Goal: Task Accomplishment & Management: Complete application form

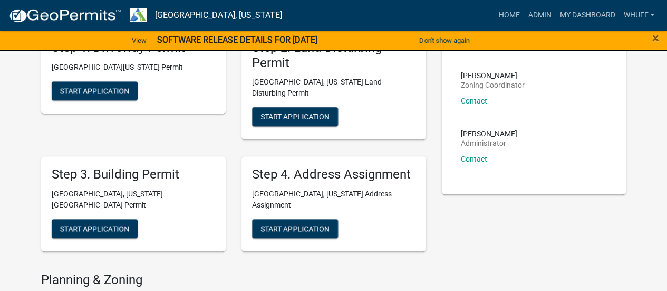
scroll to position [320, 0]
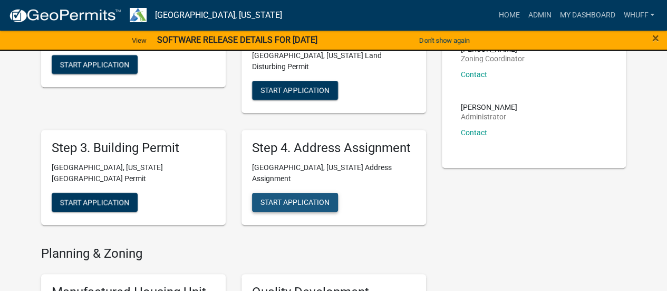
click at [318, 192] on button "Start Application" at bounding box center [295, 201] width 86 height 19
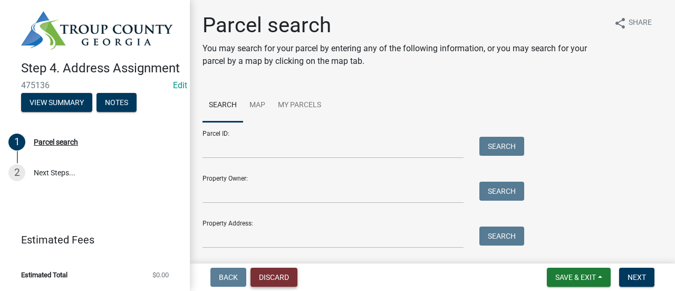
click at [271, 272] on button "Discard" at bounding box center [273, 276] width 47 height 19
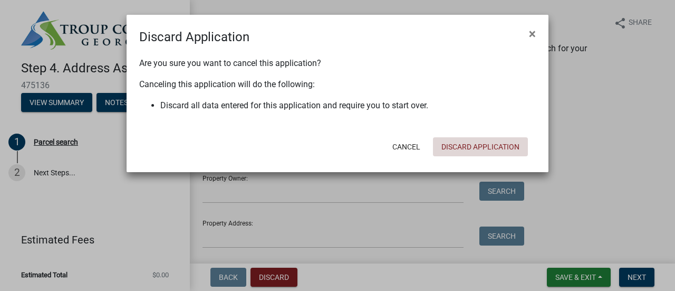
click at [460, 155] on button "Discard Application" at bounding box center [480, 146] width 95 height 19
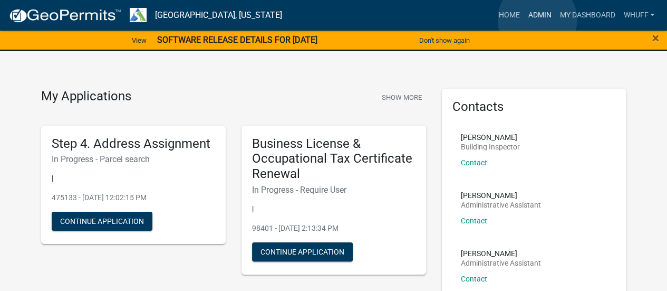
click at [537, 20] on link "Admin" at bounding box center [540, 15] width 32 height 20
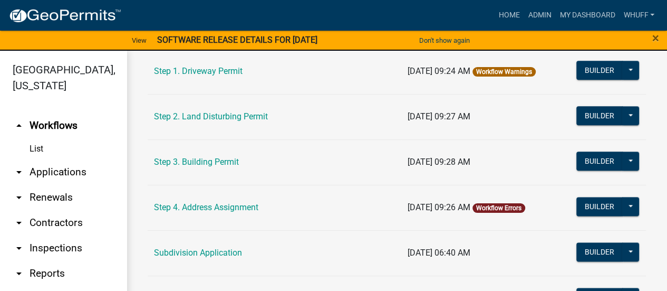
scroll to position [609, 0]
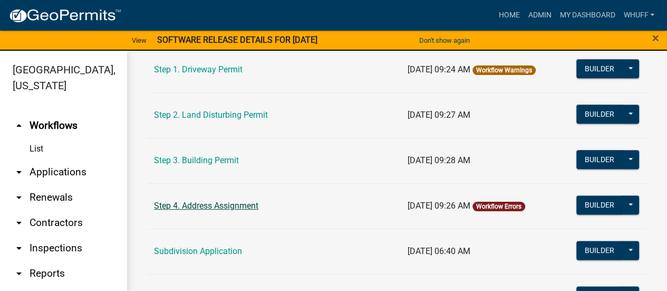
click at [226, 201] on link "Step 4. Address Assignment" at bounding box center [206, 205] width 104 height 10
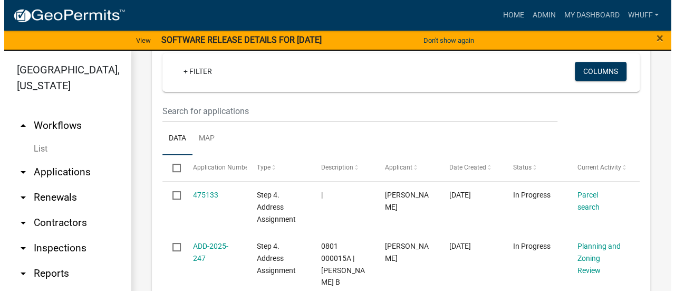
scroll to position [253, 0]
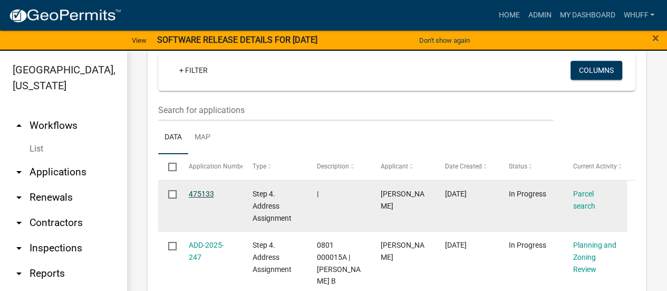
click at [205, 198] on link "475133" at bounding box center [201, 193] width 25 height 8
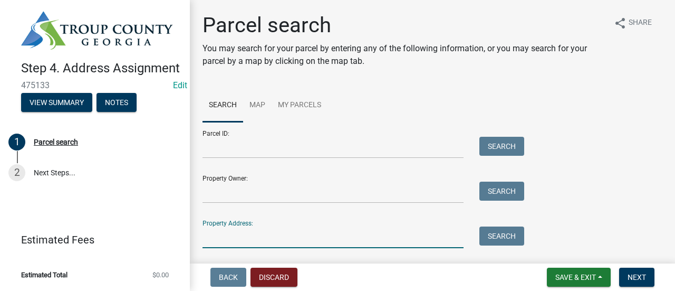
click at [280, 232] on input "Property Address:" at bounding box center [332, 237] width 261 height 22
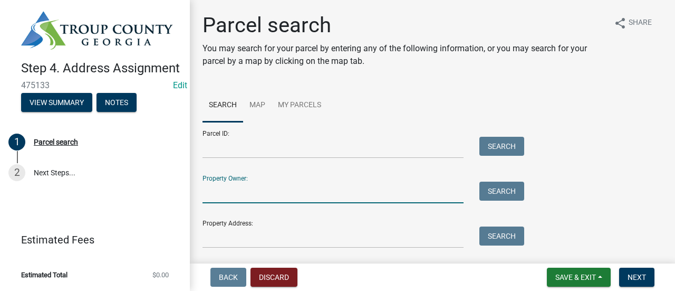
click at [231, 187] on input "Property Owner:" at bounding box center [332, 192] width 261 height 22
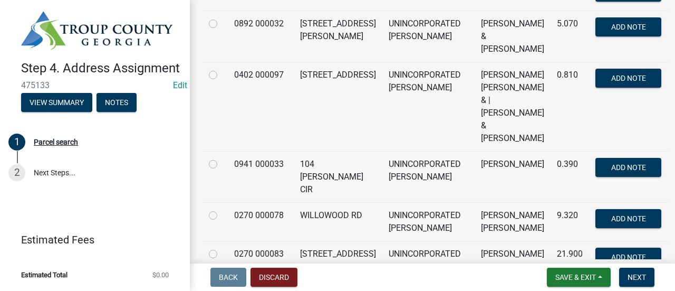
scroll to position [813, 0]
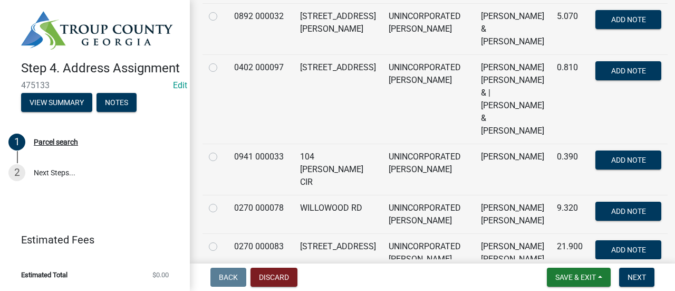
type input "[PERSON_NAME]"
click at [221, 201] on label at bounding box center [221, 201] width 0 height 0
click at [221, 201] on 000078 "radio" at bounding box center [224, 204] width 7 height 7
radio 000078 "true"
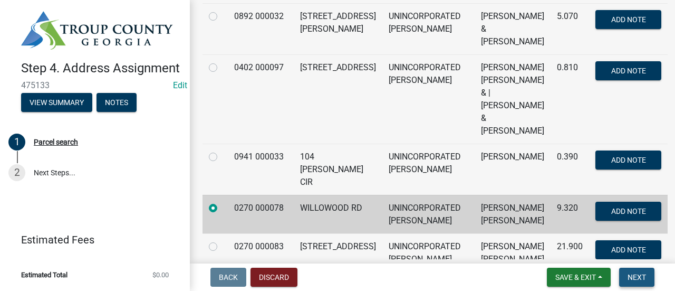
click at [642, 275] on span "Next" at bounding box center [637, 277] width 18 height 8
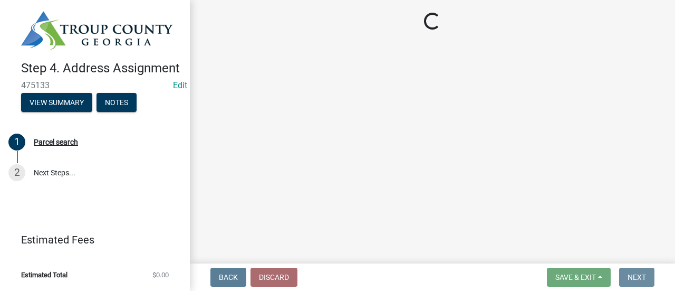
scroll to position [0, 0]
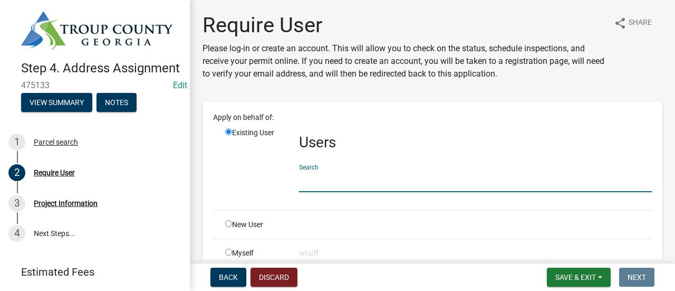
click at [354, 185] on input "text" at bounding box center [475, 181] width 353 height 22
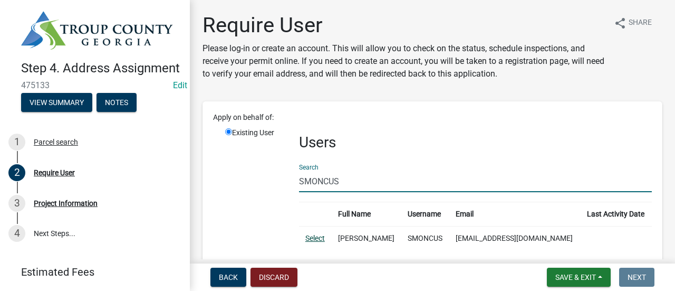
type input "SMONCUS"
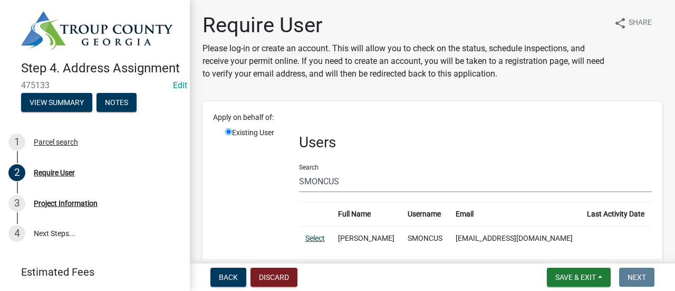
click at [312, 239] on link "Select" at bounding box center [315, 238] width 20 height 8
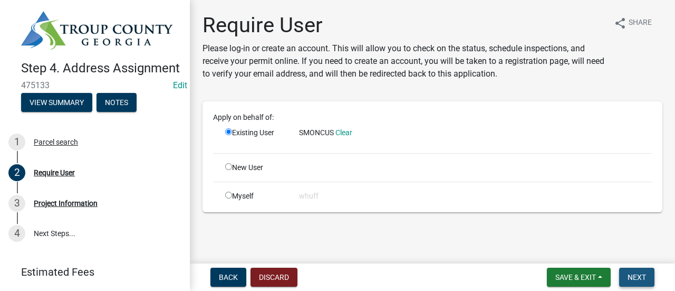
click at [636, 276] on span "Next" at bounding box center [637, 277] width 18 height 8
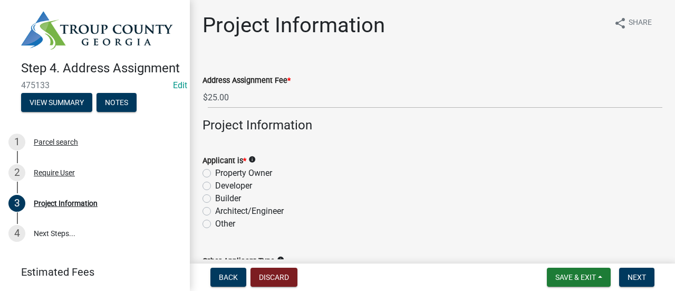
click at [264, 172] on label "Property Owner" at bounding box center [243, 173] width 57 height 13
click at [222, 172] on input "Property Owner" at bounding box center [218, 170] width 7 height 7
radio input "true"
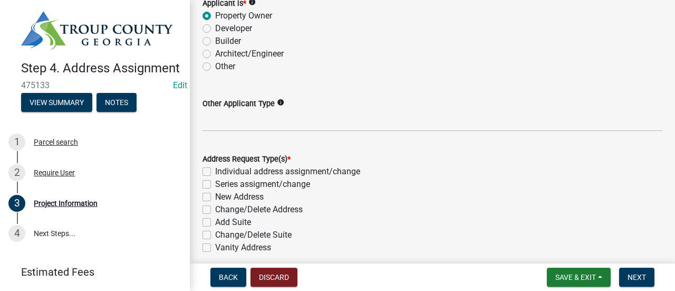
scroll to position [158, 0]
click at [249, 196] on label "New Address" at bounding box center [239, 195] width 49 height 13
click at [222, 196] on input "New Address" at bounding box center [218, 192] width 7 height 7
checkbox input "true"
checkbox input "false"
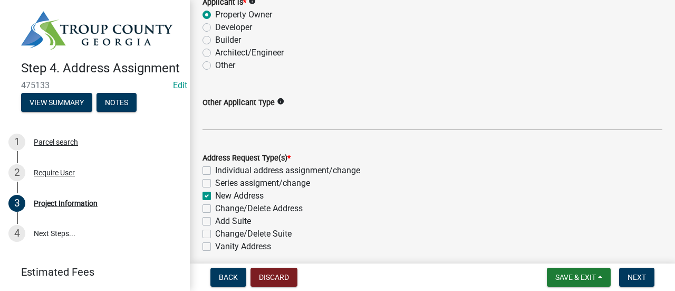
checkbox input "false"
checkbox input "true"
checkbox input "false"
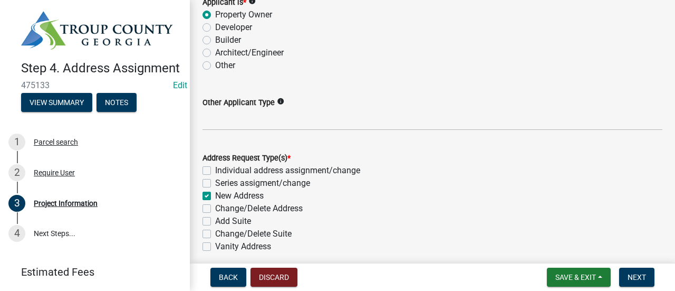
checkbox input "false"
click at [306, 169] on label "Individual address assignment/change" at bounding box center [287, 170] width 145 height 13
click at [222, 169] on input "Individual address assignment/change" at bounding box center [218, 167] width 7 height 7
checkbox input "true"
checkbox input "false"
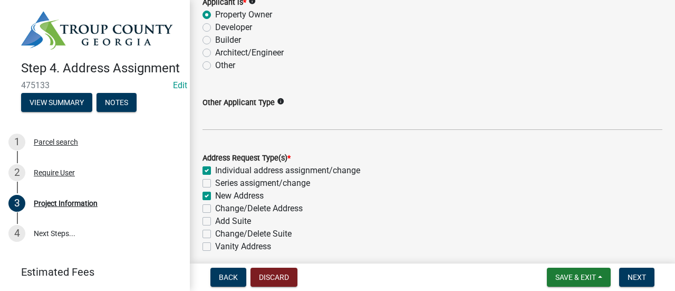
checkbox input "true"
checkbox input "false"
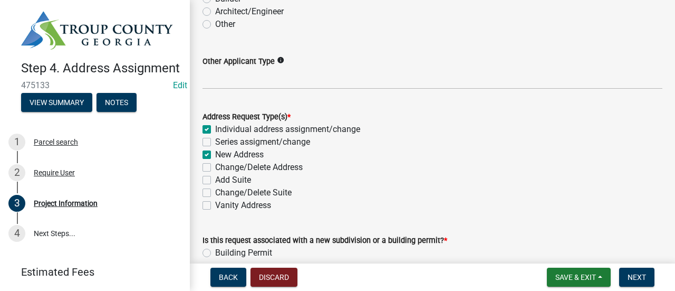
scroll to position [213, 0]
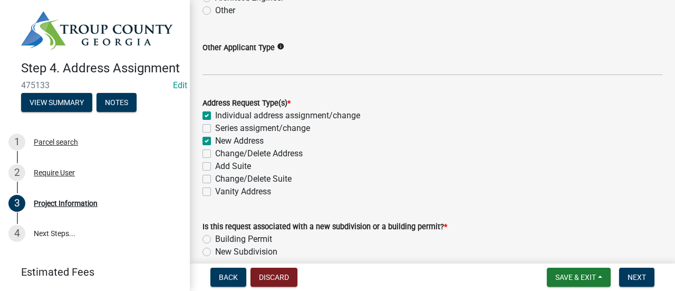
click at [350, 114] on label "Individual address assignment/change" at bounding box center [287, 115] width 145 height 13
click at [222, 114] on input "Individual address assignment/change" at bounding box center [218, 112] width 7 height 7
checkbox input "false"
checkbox input "true"
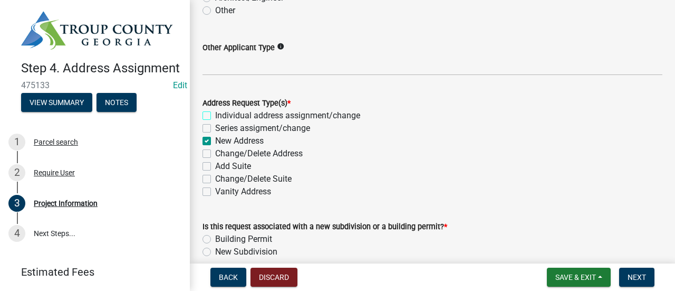
checkbox input "false"
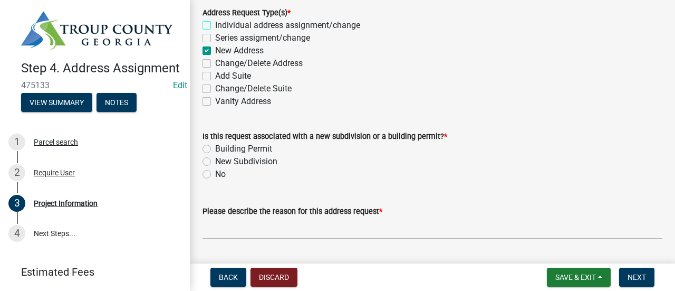
scroll to position [304, 0]
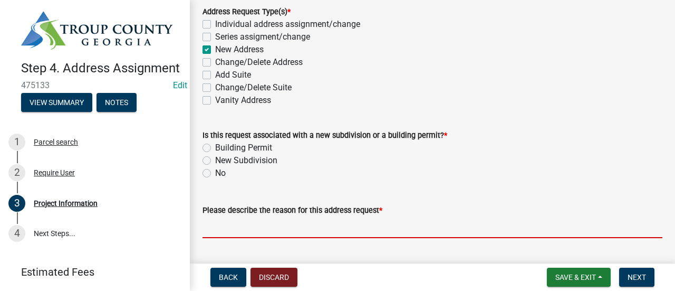
click at [274, 226] on input "Please describe the reason for this address request *" at bounding box center [432, 227] width 460 height 22
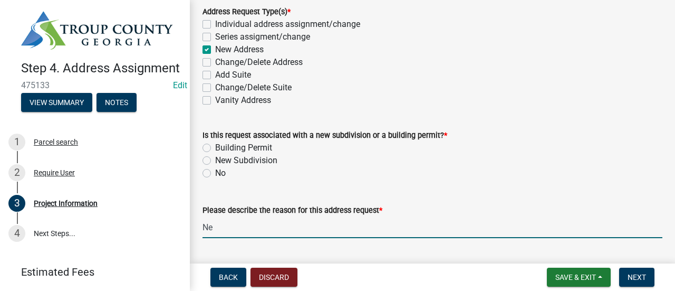
type input "N"
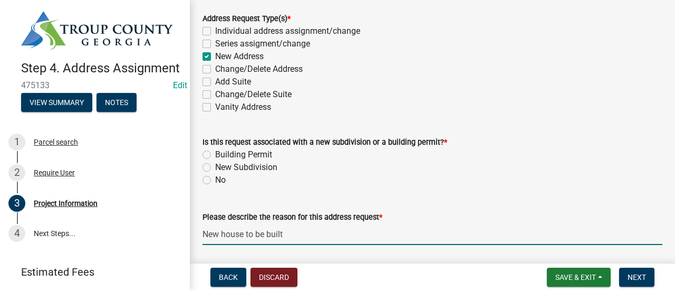
scroll to position [299, 0]
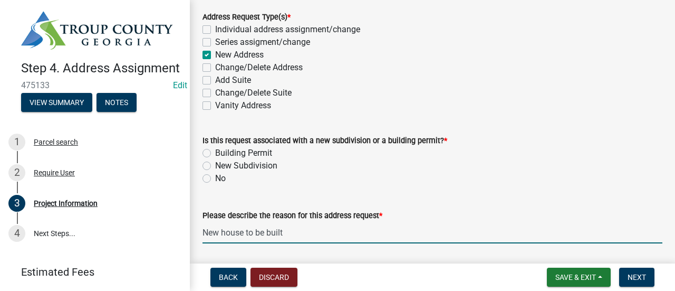
type input "New house to be built"
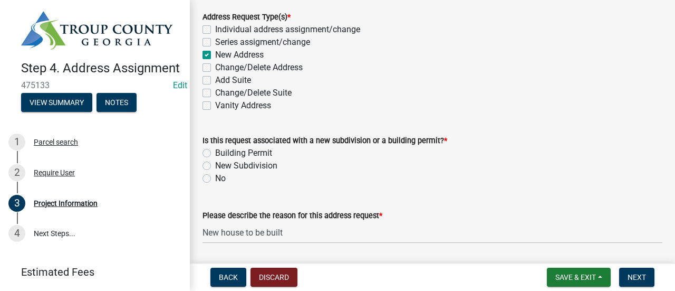
click at [263, 149] on label "Building Permit" at bounding box center [243, 153] width 57 height 13
click at [222, 149] on input "Building Permit" at bounding box center [218, 150] width 7 height 7
radio input "true"
click at [579, 190] on wm-data-entity-input "Is this request associated with a new subdivision or a building permit? * Build…" at bounding box center [432, 157] width 460 height 73
click at [639, 272] on button "Next" at bounding box center [636, 276] width 35 height 19
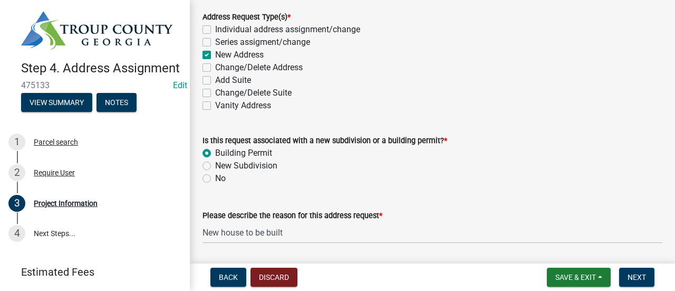
click at [634, 243] on wm-data-entity-input "Please describe the reason for this address request * New house to be built" at bounding box center [432, 222] width 460 height 57
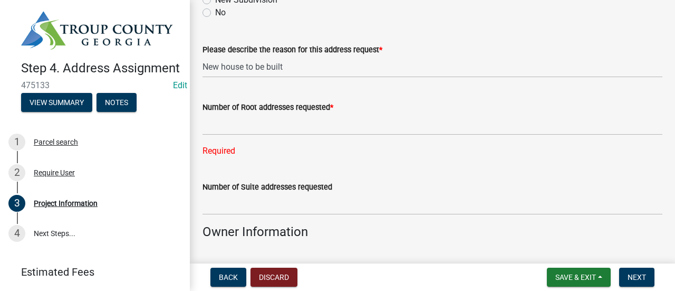
scroll to position [465, 0]
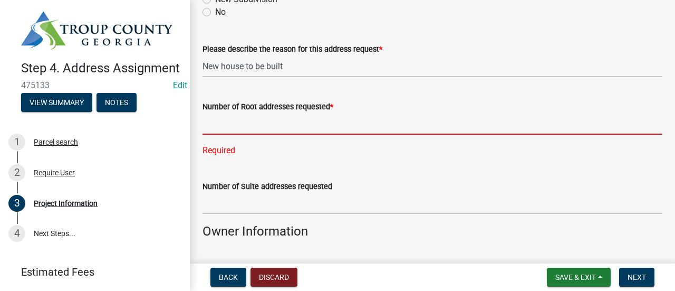
click at [324, 118] on input "text" at bounding box center [432, 124] width 460 height 22
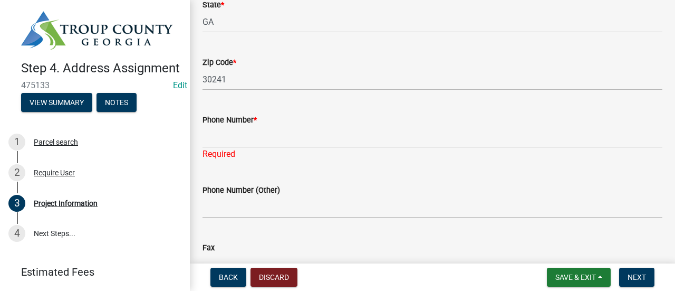
type input "1"
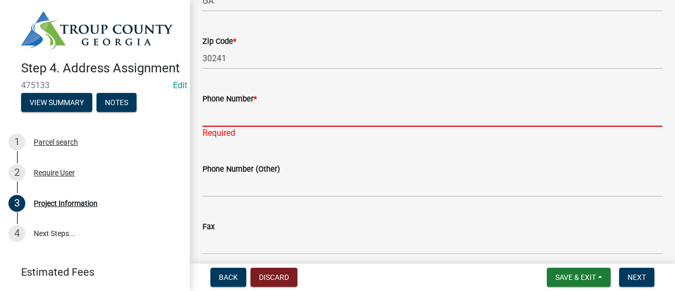
scroll to position [880, 0]
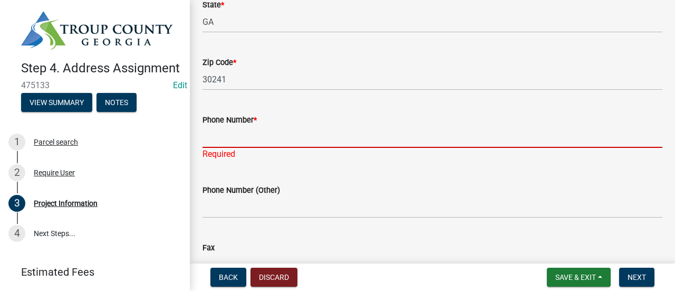
click at [276, 141] on input "Phone Number *" at bounding box center [432, 137] width 460 height 22
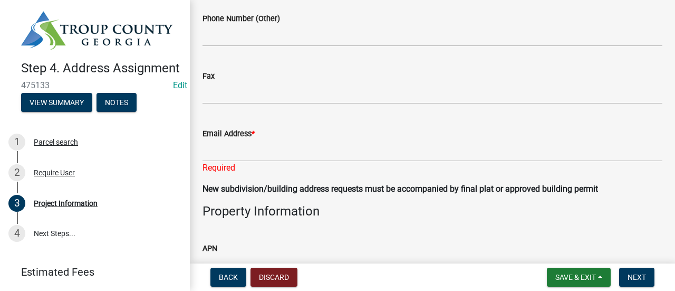
type input "[PHONE_NUMBER]"
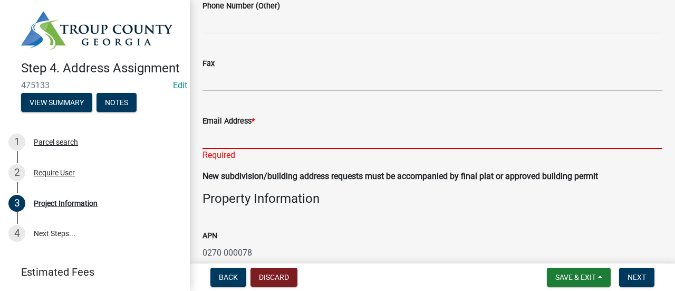
scroll to position [1039, 0]
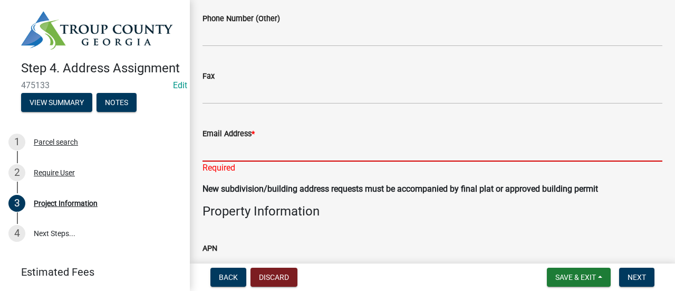
click at [276, 141] on input "Email Address *" at bounding box center [432, 151] width 460 height 22
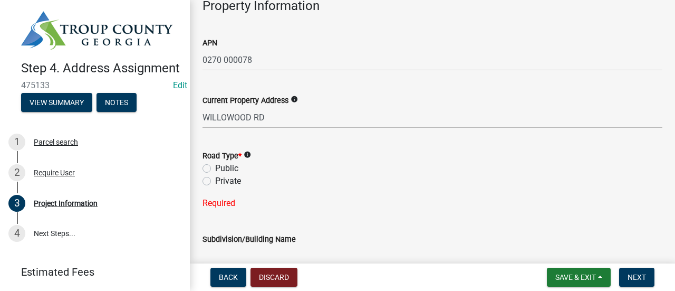
scroll to position [1246, 0]
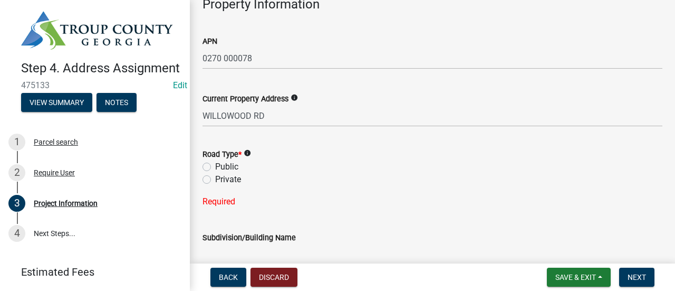
type input "[EMAIL_ADDRESS][DOMAIN_NAME]"
click at [215, 165] on label "Public" at bounding box center [226, 166] width 23 height 13
click at [215, 165] on input "Public" at bounding box center [218, 163] width 7 height 7
radio input "true"
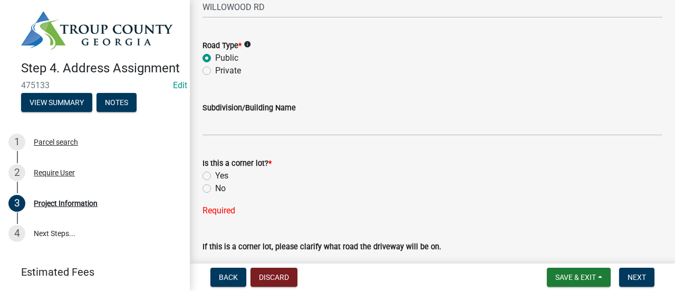
scroll to position [1343, 0]
click at [215, 188] on label "No" at bounding box center [220, 187] width 11 height 13
click at [215, 188] on input "No" at bounding box center [218, 184] width 7 height 7
radio input "true"
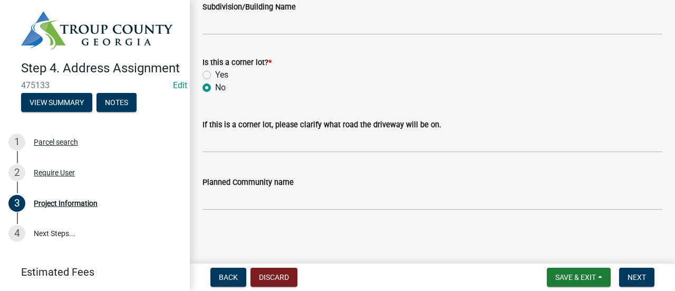
scroll to position [1443, 0]
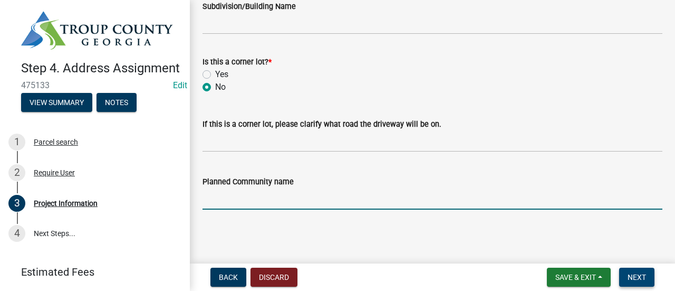
drag, startPoint x: 609, startPoint y: 209, endPoint x: 626, endPoint y: 271, distance: 63.7
click at [626, 271] on wm-app "Step 4. Address Assignment 475133 Edit View Summary Notes 1 Parcel search 2 Req…" at bounding box center [337, 145] width 675 height 291
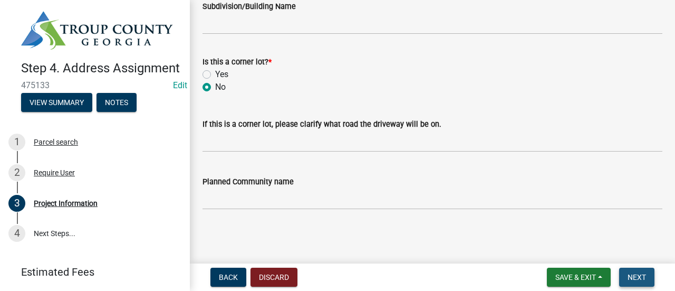
click at [626, 271] on button "Next" at bounding box center [636, 276] width 35 height 19
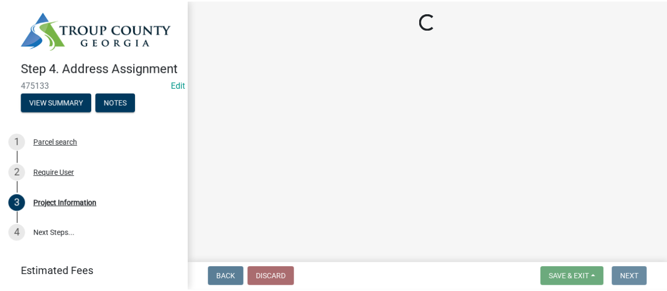
scroll to position [0, 0]
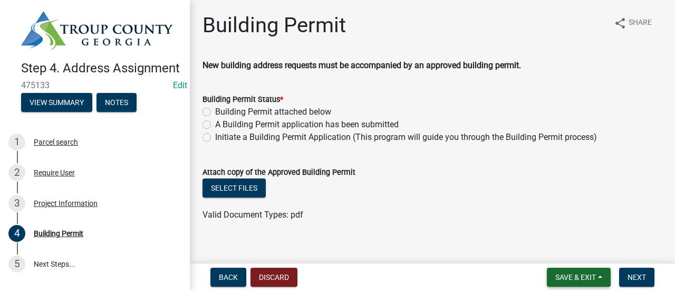
click at [576, 269] on button "Save & Exit" at bounding box center [579, 276] width 64 height 19
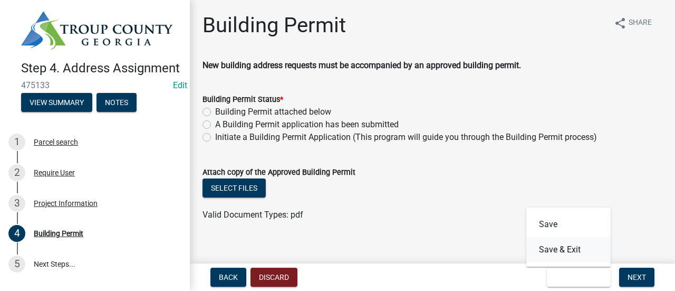
click at [572, 254] on button "Save & Exit" at bounding box center [568, 249] width 84 height 25
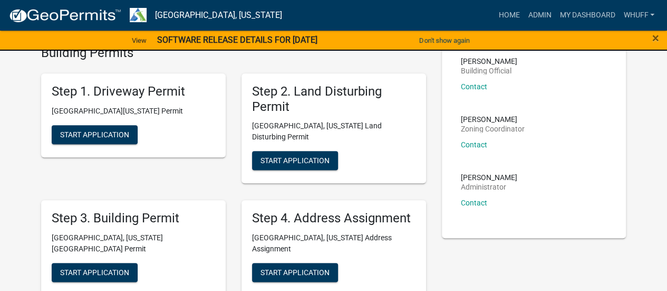
scroll to position [250, 0]
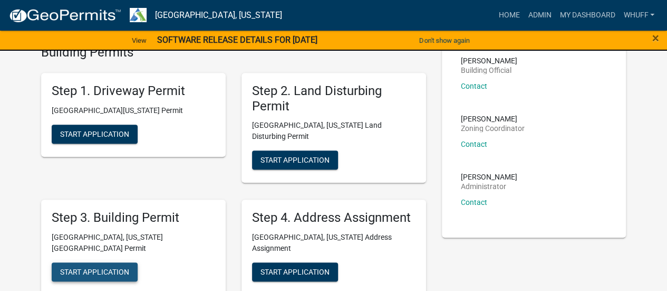
click at [111, 262] on button "Start Application" at bounding box center [95, 271] width 86 height 19
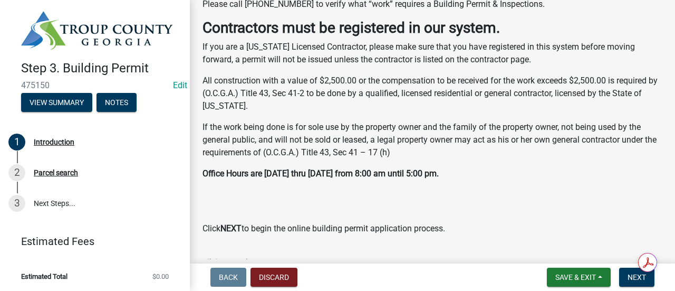
scroll to position [436, 0]
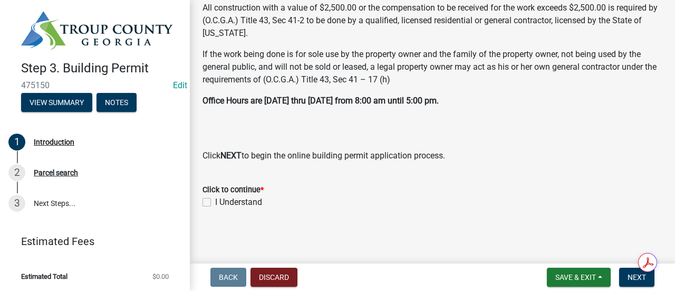
click at [253, 198] on label "I Understand" at bounding box center [238, 202] width 47 height 13
click at [222, 198] on input "I Understand" at bounding box center [218, 199] width 7 height 7
checkbox input "true"
click at [520, 200] on div "I Understand" at bounding box center [432, 202] width 460 height 13
drag, startPoint x: 577, startPoint y: 209, endPoint x: 631, endPoint y: 279, distance: 88.4
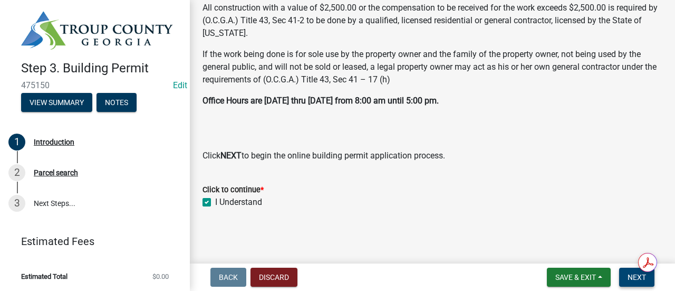
click at [631, 279] on wm-app "Step 3. Building Permit 475150 Edit View Summary Notes 1 Introduction 2 Parcel …" at bounding box center [337, 145] width 675 height 291
click at [631, 279] on span "Next" at bounding box center [637, 277] width 18 height 8
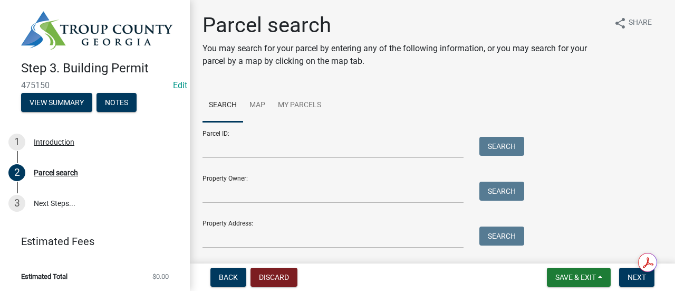
click at [491, 82] on div "Parcel search You may search for your parcel by entering any of the following i…" at bounding box center [433, 135] width 476 height 245
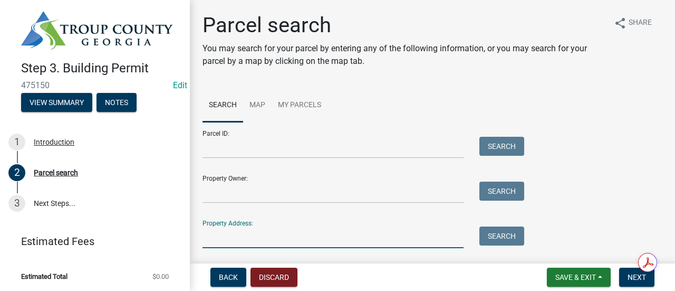
click at [263, 240] on input "Property Address:" at bounding box center [332, 237] width 261 height 22
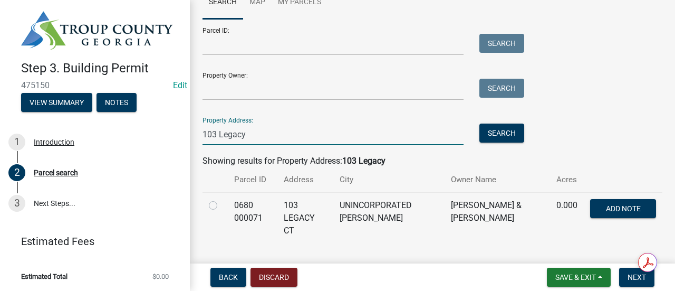
scroll to position [115, 0]
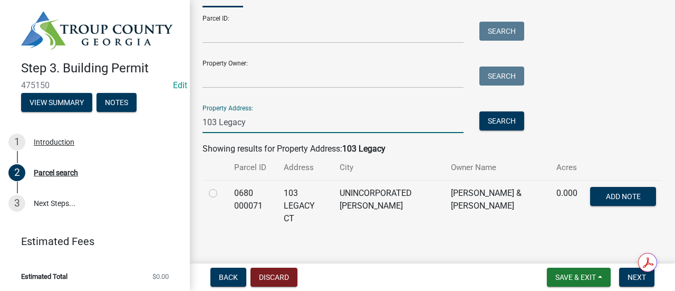
type input "103 Legacy"
click at [221, 187] on label at bounding box center [221, 187] width 0 height 0
click at [221, 194] on 000071 "radio" at bounding box center [224, 190] width 7 height 7
radio 000071 "true"
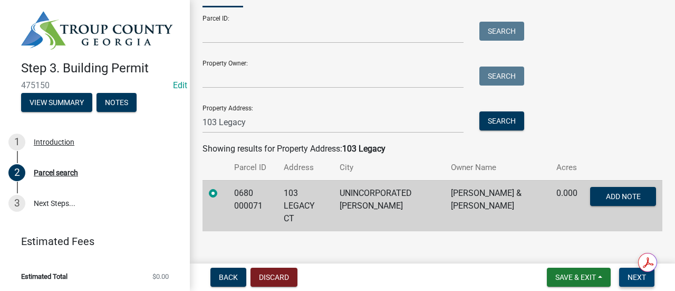
click at [623, 280] on button "Next" at bounding box center [636, 276] width 35 height 19
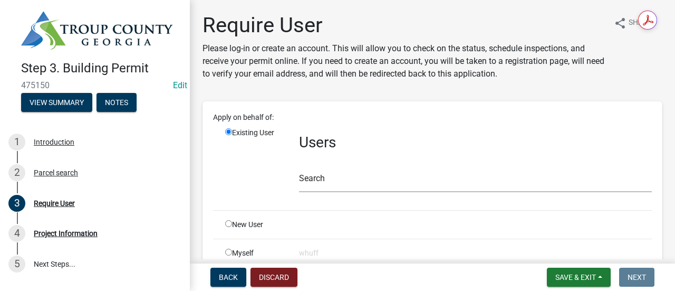
drag, startPoint x: 663, startPoint y: 263, endPoint x: 596, endPoint y: -64, distance: 333.2
click at [596, 0] on html "Internet Explorer does NOT work with GeoPermits. Get a new browser for more sec…" at bounding box center [337, 145] width 675 height 291
drag, startPoint x: 662, startPoint y: 22, endPoint x: 662, endPoint y: -3, distance: 24.3
click at [662, 0] on html "Internet Explorer does NOT work with GeoPermits. Get a new browser for more sec…" at bounding box center [337, 145] width 675 height 291
click at [227, 222] on input "radio" at bounding box center [228, 223] width 7 height 7
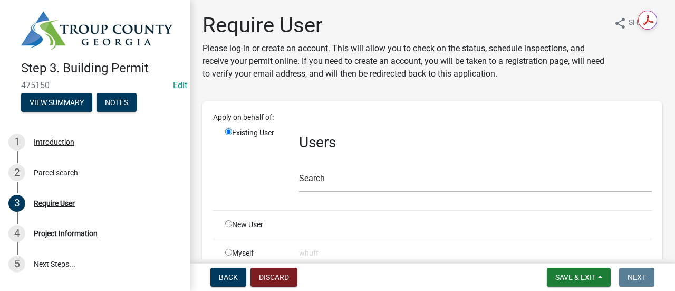
radio input "true"
radio input "false"
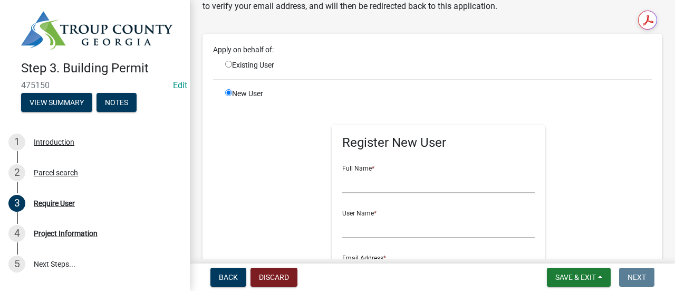
scroll to position [73, 0]
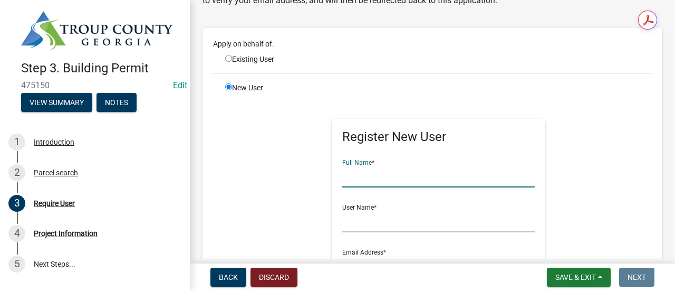
click at [417, 169] on input "text" at bounding box center [438, 177] width 192 height 22
type input "Richard W Swartz"
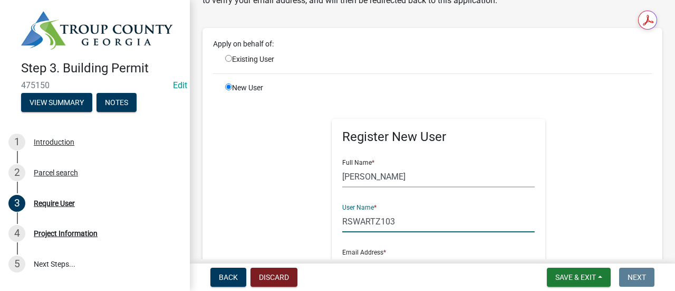
type input "RSWARTZ103"
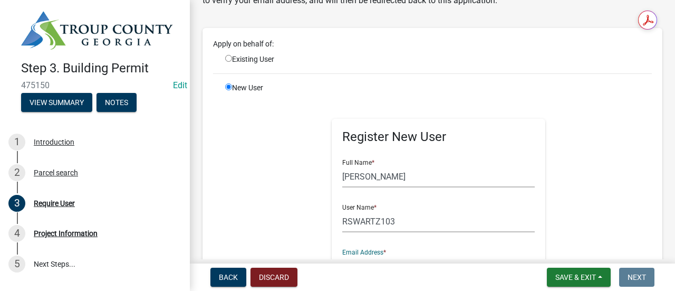
scroll to position [91, 0]
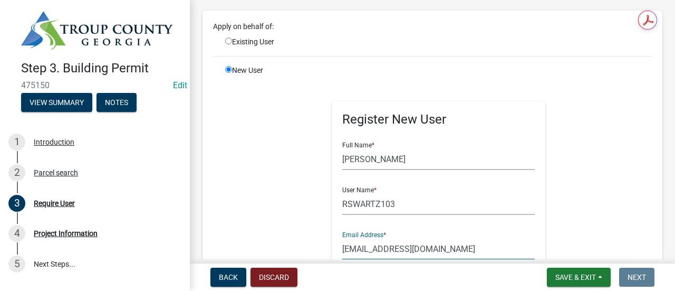
type input "rickwsqartz@gmail.com"
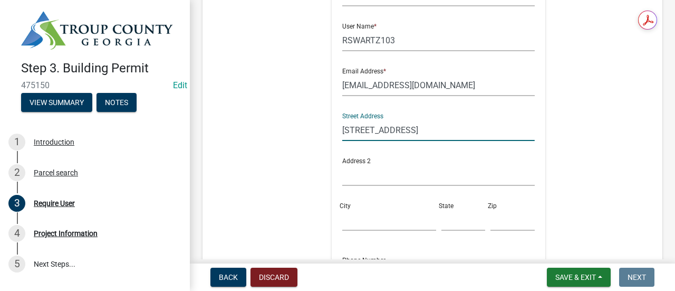
type input "103 Legacy Court"
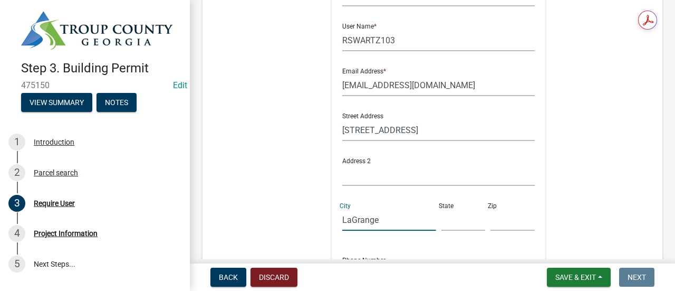
type input "LaGrange"
type input "GA"
type input "30240"
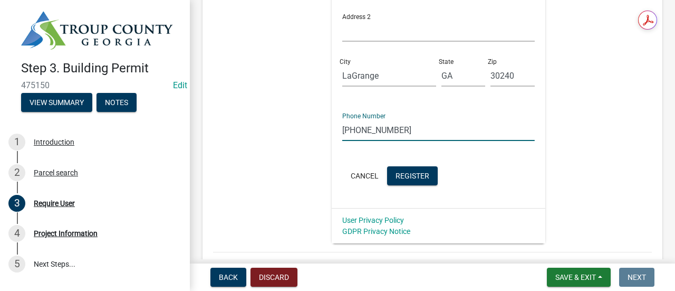
type input "727-480-1332"
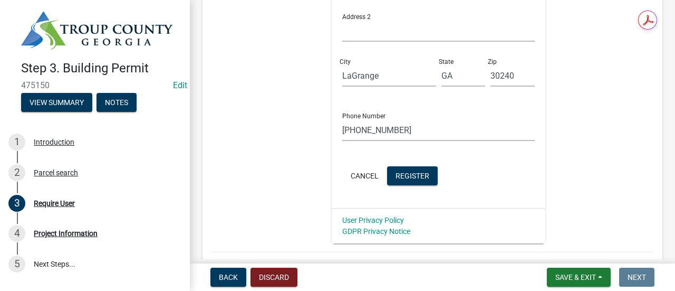
click at [494, 202] on div "Register New User Full Name * Richard W Swartz User Name * RSWARTZ103 Email Add…" at bounding box center [439, 1] width 214 height 414
click at [429, 177] on button "Register" at bounding box center [412, 175] width 51 height 19
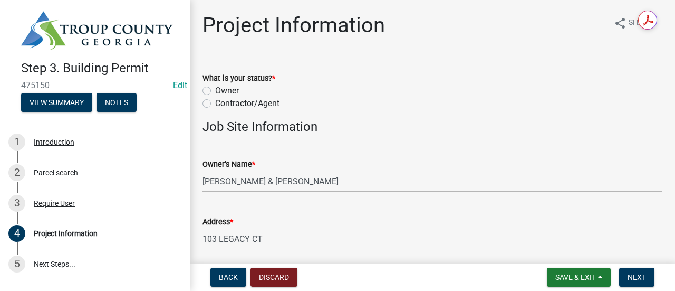
click at [234, 90] on label "Owner" at bounding box center [227, 90] width 24 height 13
click at [222, 90] on input "Owner" at bounding box center [218, 87] width 7 height 7
radio input "true"
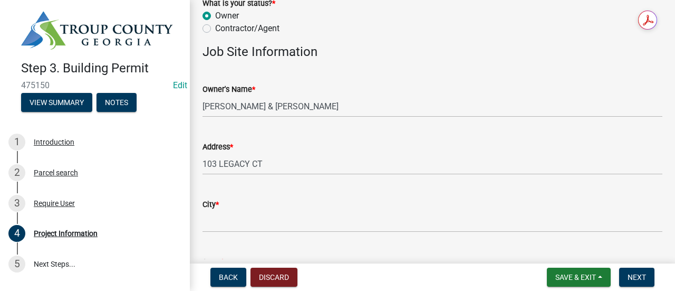
scroll to position [76, 0]
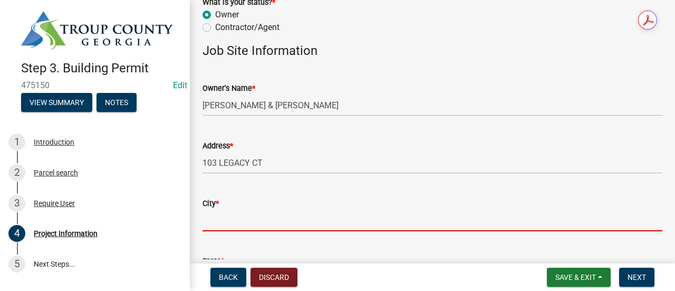
click at [291, 211] on input "City *" at bounding box center [432, 220] width 460 height 22
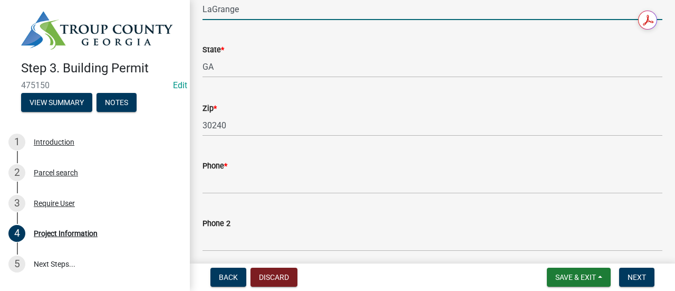
scroll to position [291, 0]
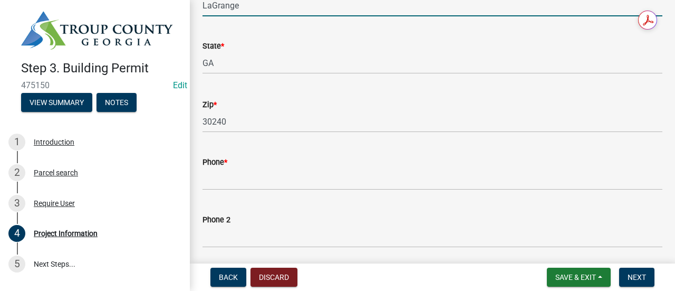
type input "LaGrange"
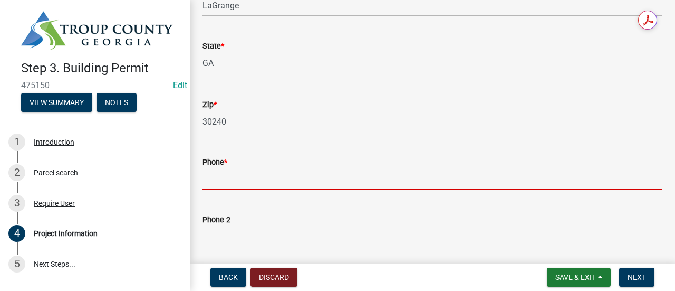
click at [266, 178] on input "Phone *" at bounding box center [432, 179] width 460 height 22
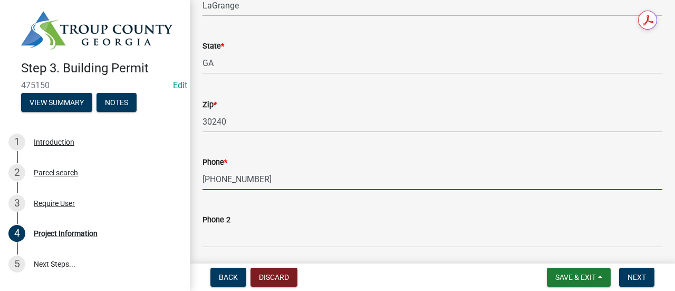
type input "727-480-1332"
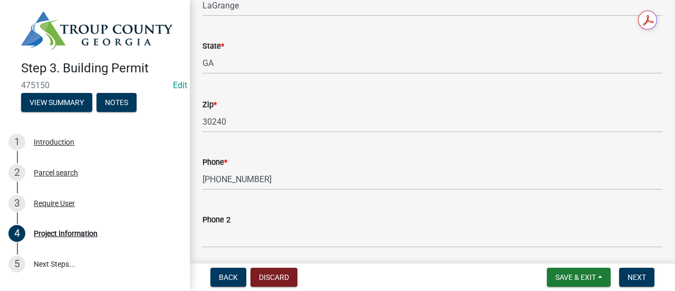
scroll to position [455, 0]
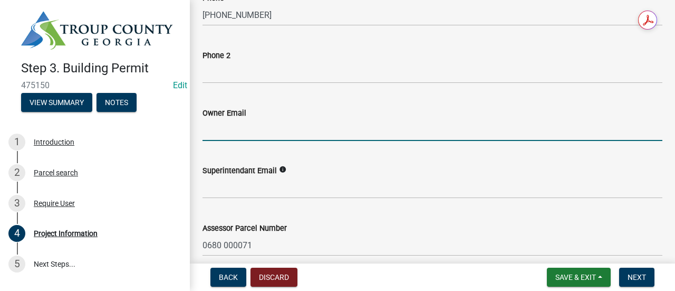
type input "i"
type input "rickwswartz@gmail.com"
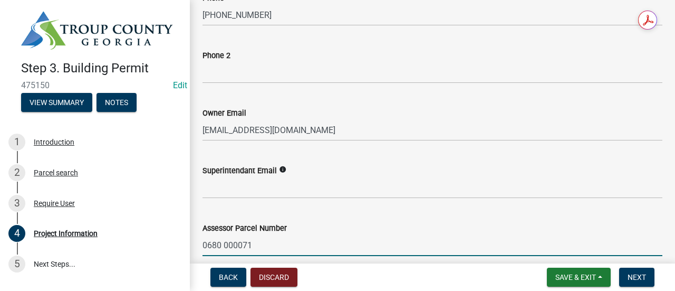
scroll to position [627, 0]
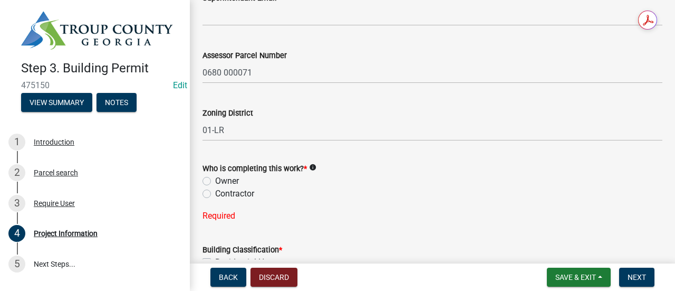
drag, startPoint x: 205, startPoint y: 179, endPoint x: 392, endPoint y: 196, distance: 188.5
click at [392, 196] on div "Who is completing this work? * info Owner Contractor" at bounding box center [432, 181] width 460 height 38
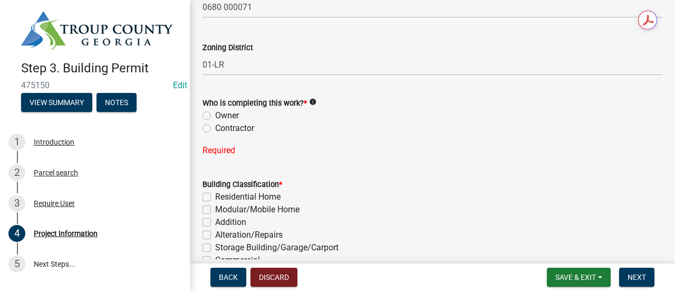
scroll to position [711, 0]
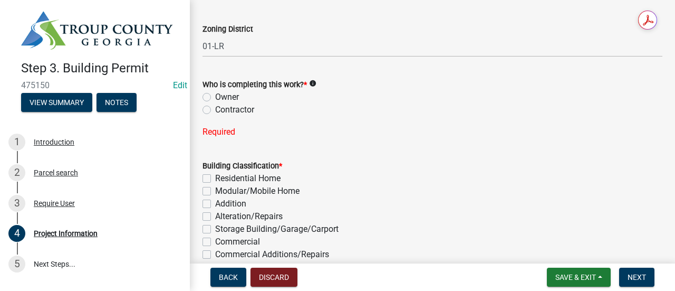
click at [392, 196] on div "Modular/Mobile Home" at bounding box center [432, 191] width 460 height 13
click at [215, 95] on label "Owner" at bounding box center [227, 97] width 24 height 13
click at [215, 95] on input "Owner" at bounding box center [218, 94] width 7 height 7
radio input "true"
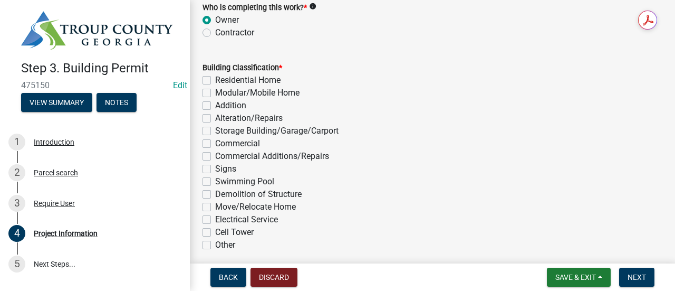
scroll to position [789, 0]
click at [318, 129] on label "Storage Building/Garage/Carport" at bounding box center [276, 129] width 123 height 13
click at [222, 129] on input "Storage Building/Garage/Carport" at bounding box center [218, 126] width 7 height 7
checkbox input "true"
checkbox input "false"
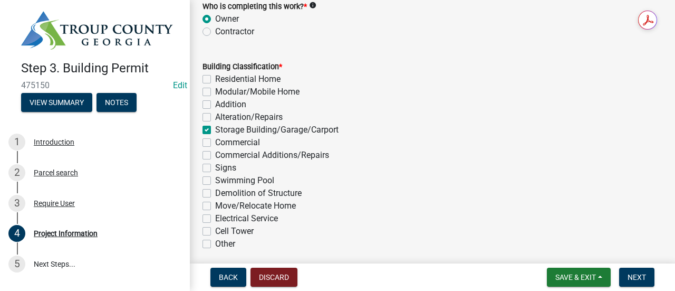
checkbox input "false"
checkbox input "true"
checkbox input "false"
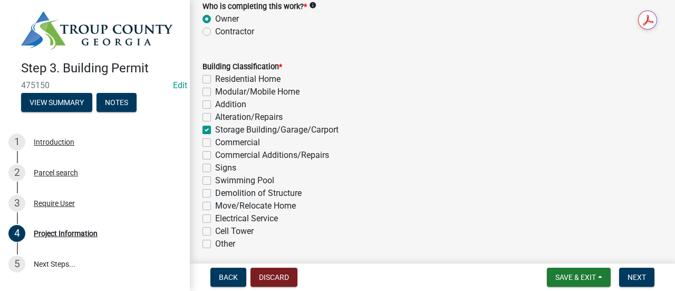
checkbox input "false"
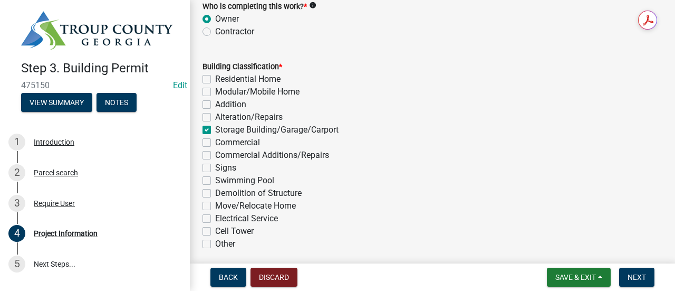
checkbox input "false"
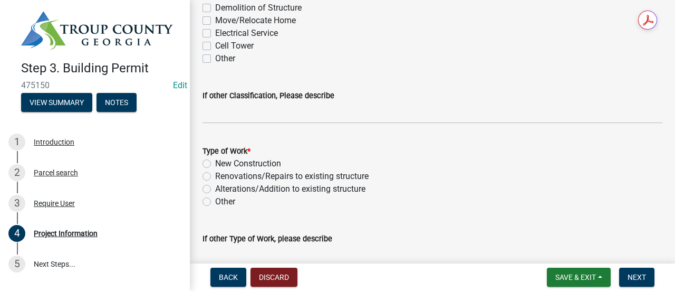
scroll to position [974, 0]
click at [266, 157] on label "New Construction" at bounding box center [248, 163] width 66 height 13
click at [222, 157] on input "New Construction" at bounding box center [218, 160] width 7 height 7
radio input "true"
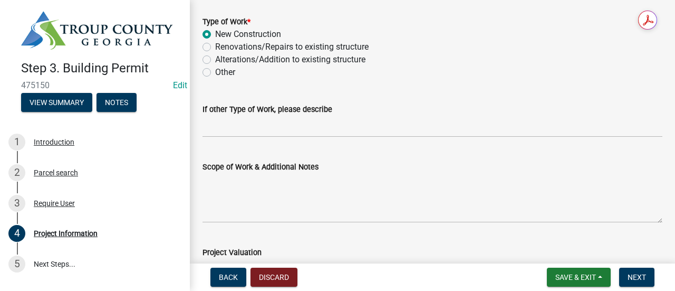
scroll to position [1104, 0]
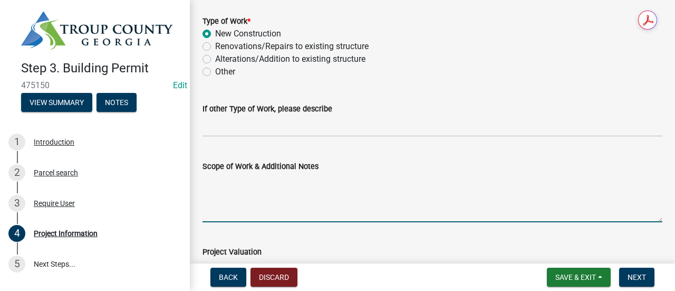
click at [352, 208] on textarea "Scope of Work & Additional Notes" at bounding box center [432, 197] width 460 height 50
type textarea "B"
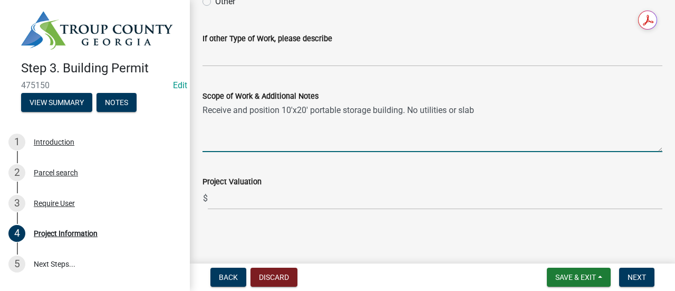
scroll to position [1163, 0]
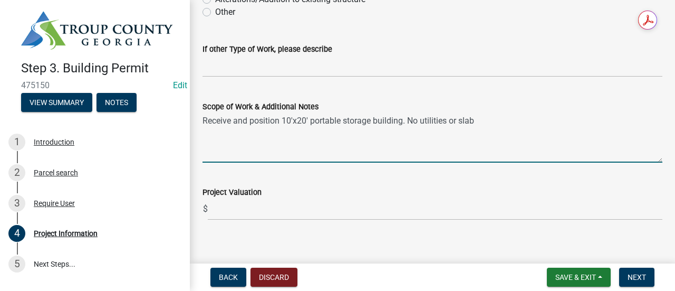
type textarea "Receive and position 10'x20' portable storage building. No utilities or slab"
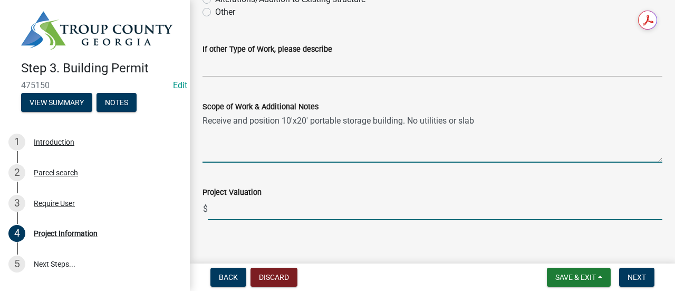
click at [368, 207] on input "text" at bounding box center [435, 209] width 455 height 22
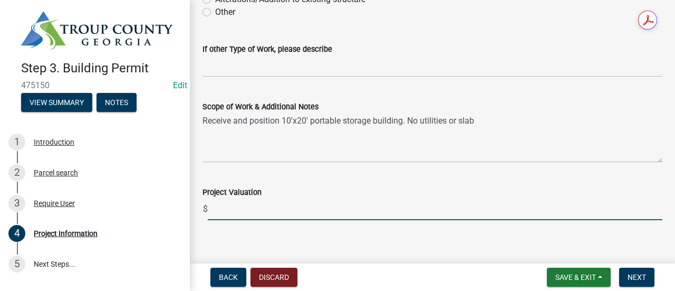
type input "1"
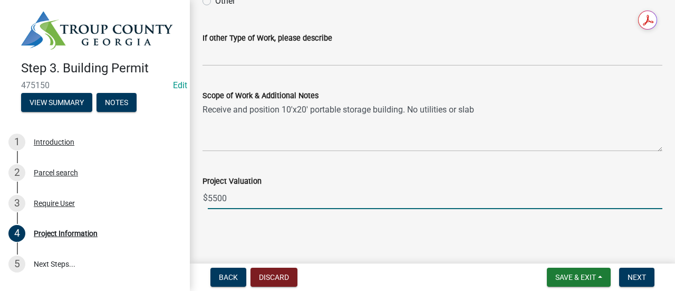
type input "5500"
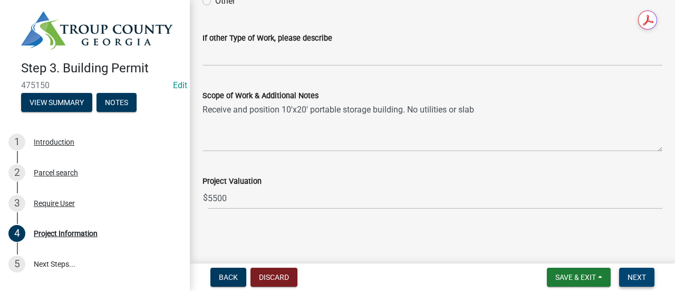
click at [641, 281] on span "Next" at bounding box center [637, 277] width 18 height 8
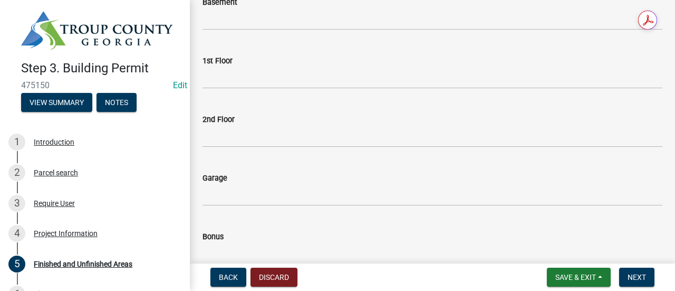
scroll to position [119, 0]
click at [649, 274] on button "Next" at bounding box center [636, 276] width 35 height 19
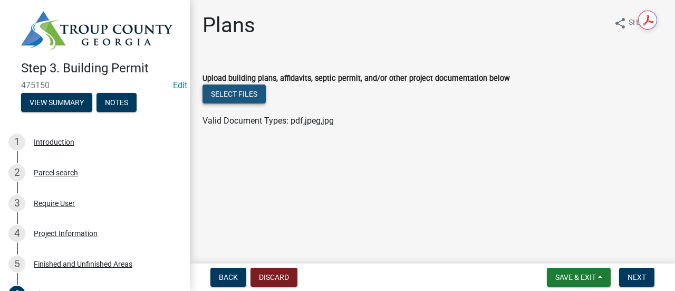
click at [230, 88] on button "Select files" at bounding box center [233, 93] width 63 height 19
click at [242, 85] on button "Select files" at bounding box center [233, 93] width 63 height 19
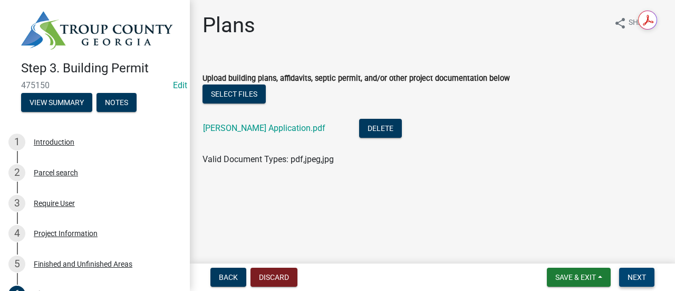
click at [644, 275] on span "Next" at bounding box center [637, 277] width 18 height 8
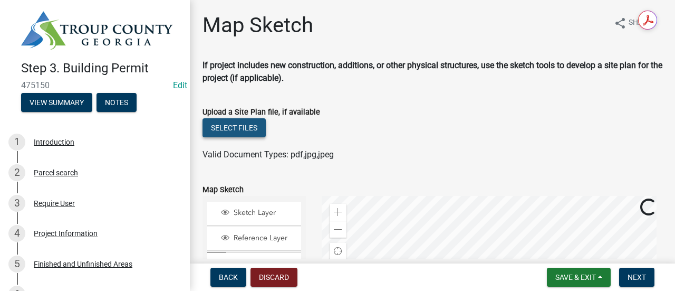
click at [232, 121] on button "Select files" at bounding box center [233, 127] width 63 height 19
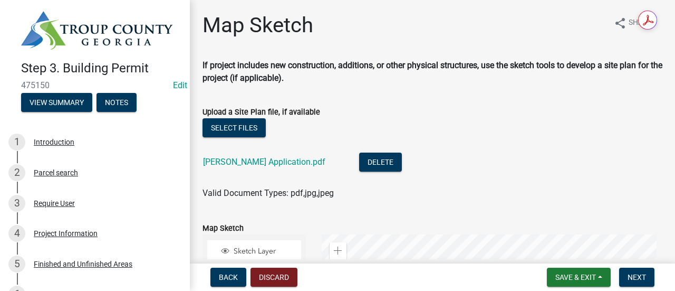
click at [506, 175] on wm-upload "Select files Swartz Application.pdf Delete Valid Document Types: pdf,jpg,jpeg" at bounding box center [432, 158] width 460 height 81
click at [641, 285] on button "Next" at bounding box center [636, 276] width 35 height 19
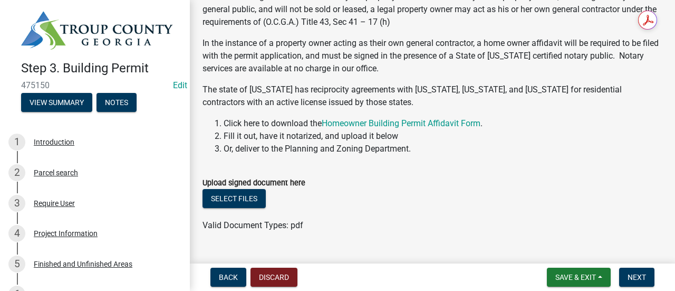
scroll to position [159, 0]
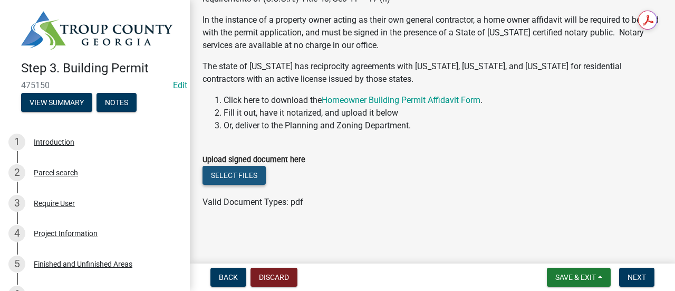
click at [226, 173] on button "Select files" at bounding box center [233, 175] width 63 height 19
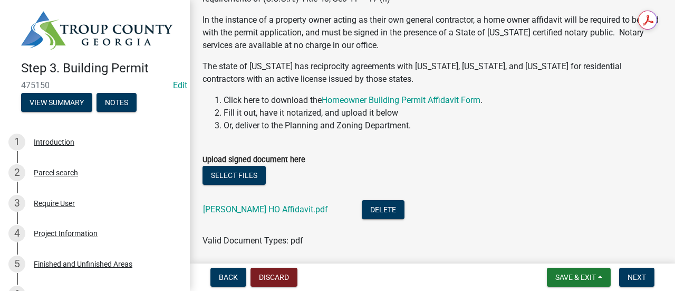
click at [556, 151] on form "Upload signed document here Select files Swartz HO Affidavit.pdf Delete Valid D…" at bounding box center [432, 193] width 460 height 107
click at [626, 274] on button "Next" at bounding box center [636, 276] width 35 height 19
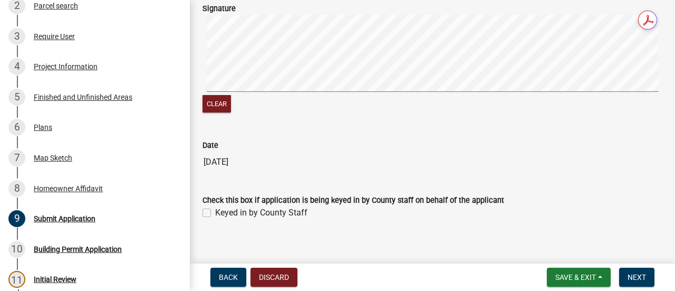
scroll to position [138, 0]
click at [262, 215] on label "Keyed in by County Staff" at bounding box center [261, 212] width 92 height 13
click at [222, 213] on input "Keyed in by County Staff" at bounding box center [218, 209] width 7 height 7
checkbox input "true"
drag, startPoint x: 619, startPoint y: 235, endPoint x: 639, endPoint y: 276, distance: 46.5
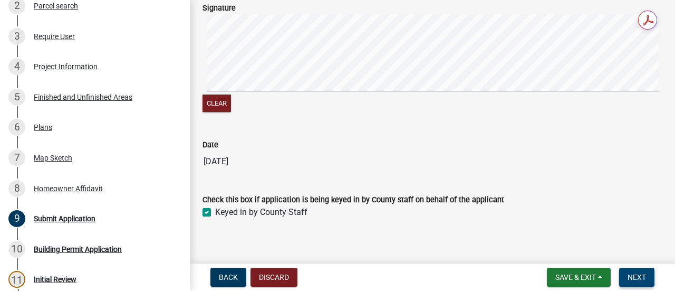
click at [639, 276] on wm-app "Step 3. Building Permit 475150 Edit View Summary Notes 1 Introduction 2 Parcel …" at bounding box center [337, 145] width 675 height 291
click at [639, 276] on span "Next" at bounding box center [637, 277] width 18 height 8
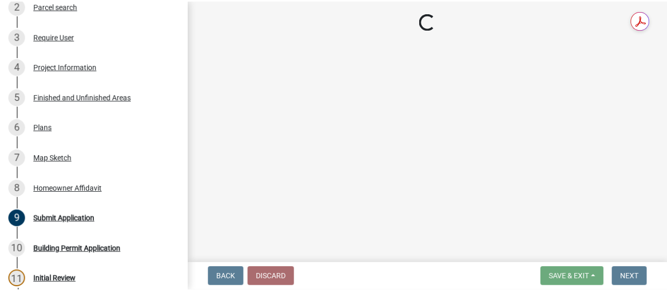
scroll to position [188, 0]
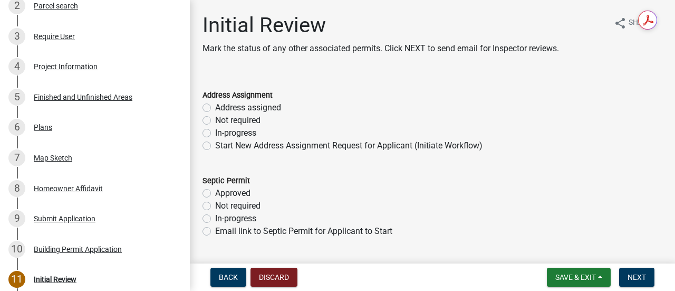
click at [554, 166] on form "Septic Permit Approved Not required In-progress Email link to Septic Permit for…" at bounding box center [432, 199] width 460 height 76
click at [586, 276] on span "Save & Exit" at bounding box center [575, 277] width 41 height 8
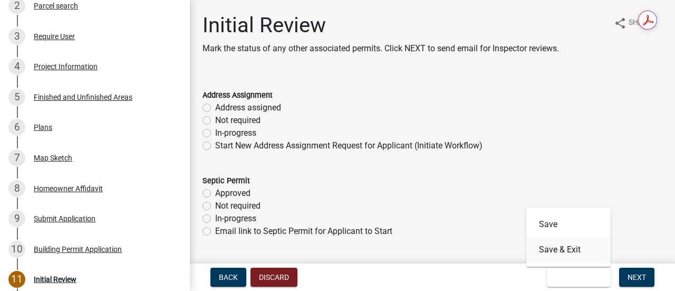
click at [563, 248] on button "Save & Exit" at bounding box center [568, 249] width 84 height 25
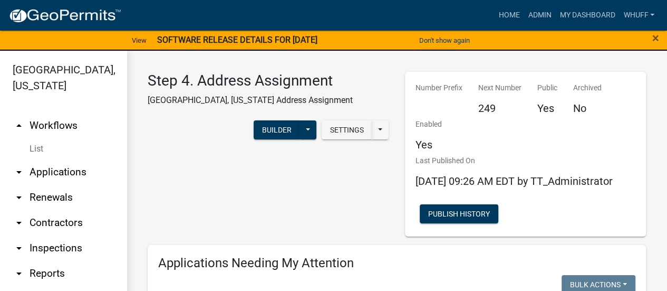
click at [49, 175] on link "arrow_drop_down Applications" at bounding box center [63, 171] width 127 height 25
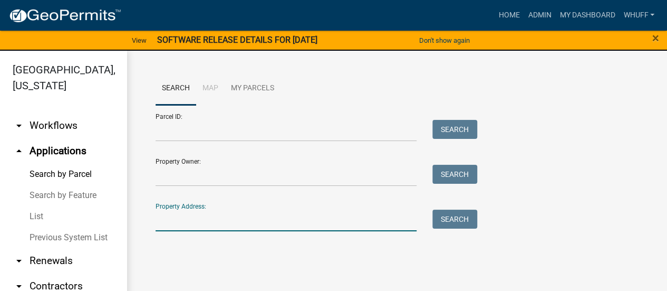
click at [213, 214] on input "Property Address:" at bounding box center [286, 220] width 261 height 22
type input "4830 new franklin"
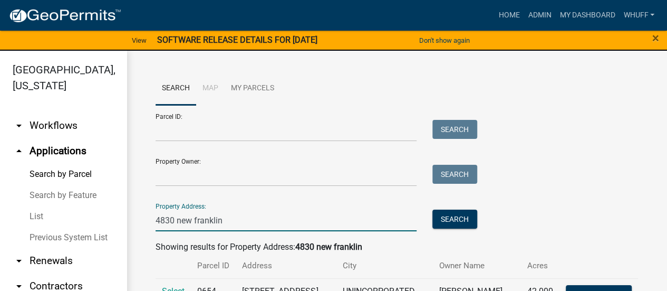
scroll to position [42, 0]
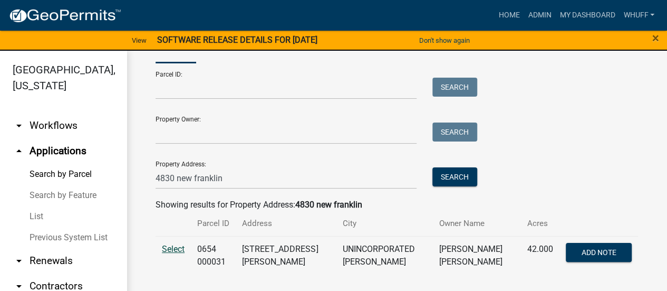
click at [177, 250] on span "Select" at bounding box center [173, 249] width 23 height 10
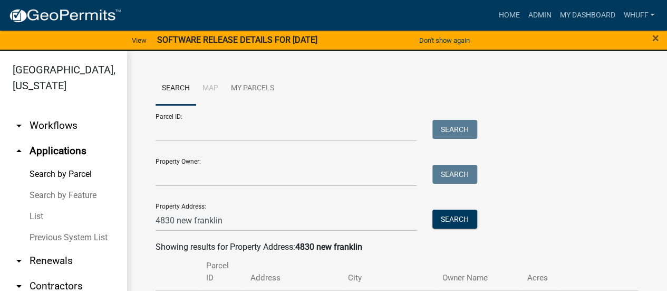
click at [401, 91] on ul "Search Map My Parcels" at bounding box center [397, 88] width 482 height 33
